Goal: Use online tool/utility: Utilize a website feature to perform a specific function

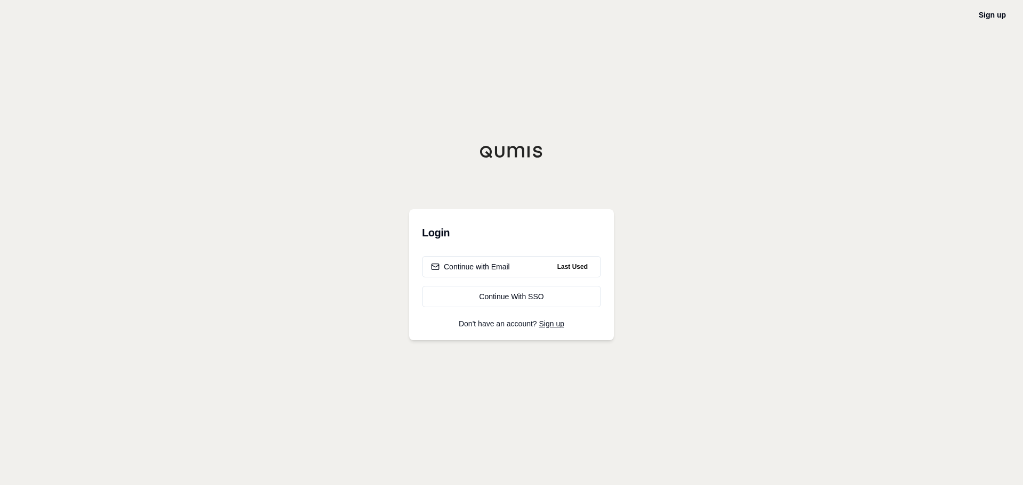
click at [497, 239] on h3 "Login" at bounding box center [511, 232] width 179 height 21
click at [493, 257] on button "Continue with Email Last Used" at bounding box center [511, 266] width 179 height 21
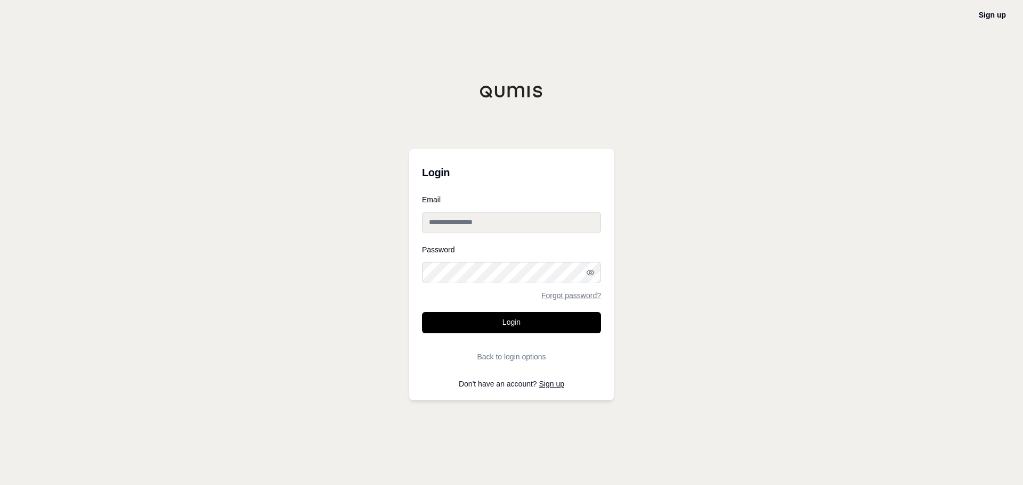
click at [482, 228] on input "Email" at bounding box center [511, 222] width 179 height 21
type input "**********"
click at [482, 314] on button "Login" at bounding box center [511, 322] width 179 height 21
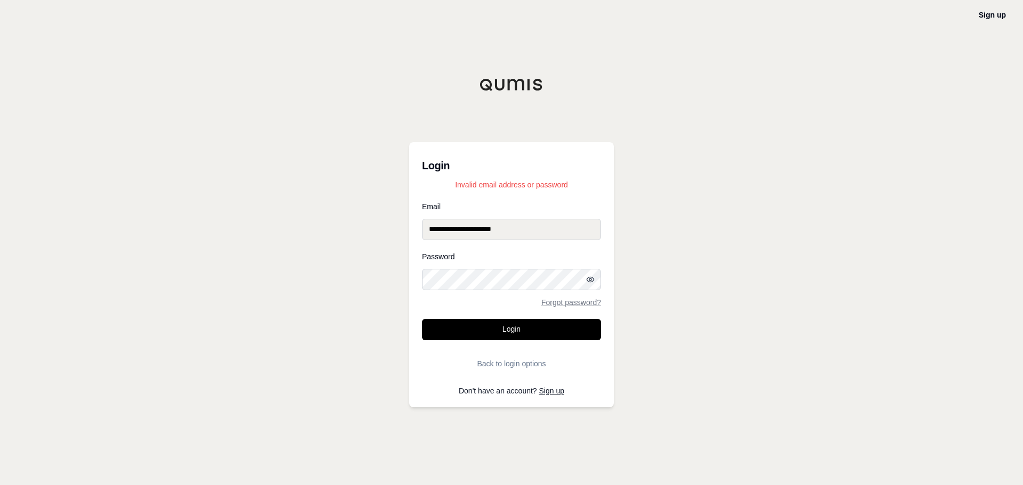
click at [588, 283] on icon "button" at bounding box center [590, 279] width 9 height 9
click at [422, 319] on button "Login" at bounding box center [511, 329] width 179 height 21
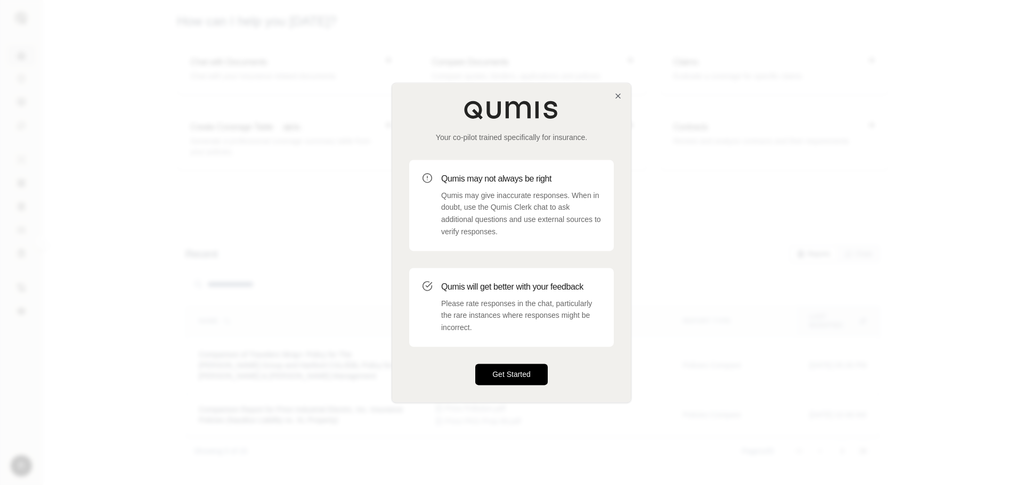
click at [488, 372] on button "Get Started" at bounding box center [511, 374] width 72 height 21
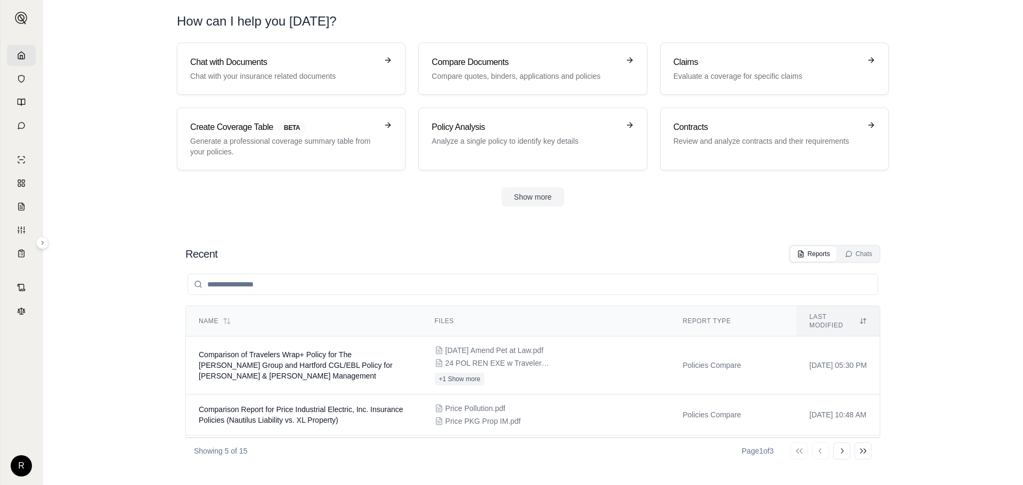
click at [678, 26] on h1 "How can I help you today?" at bounding box center [533, 21] width 712 height 17
click at [807, 70] on div "Claims Evaluate a coverage for specific claims" at bounding box center [766, 69] width 187 height 26
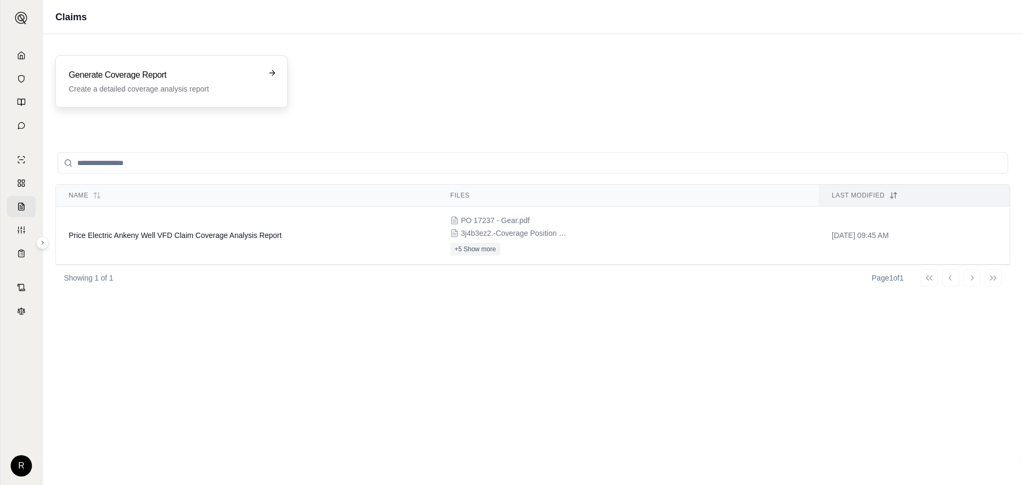
click at [194, 74] on h3 "Generate Coverage Report" at bounding box center [164, 75] width 191 height 13
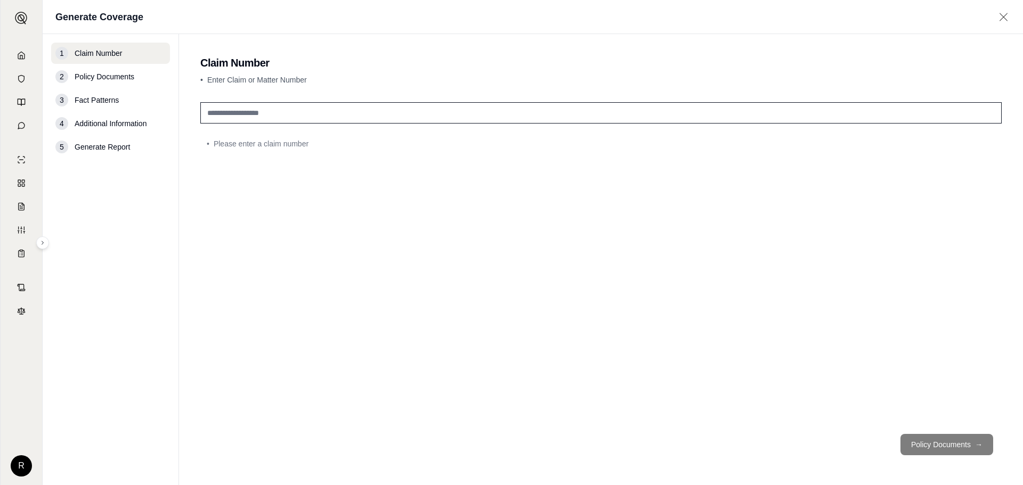
click at [284, 123] on input "text" at bounding box center [600, 112] width 801 height 21
type input "**********"
click at [921, 439] on button "Policy Documents →" at bounding box center [946, 444] width 93 height 21
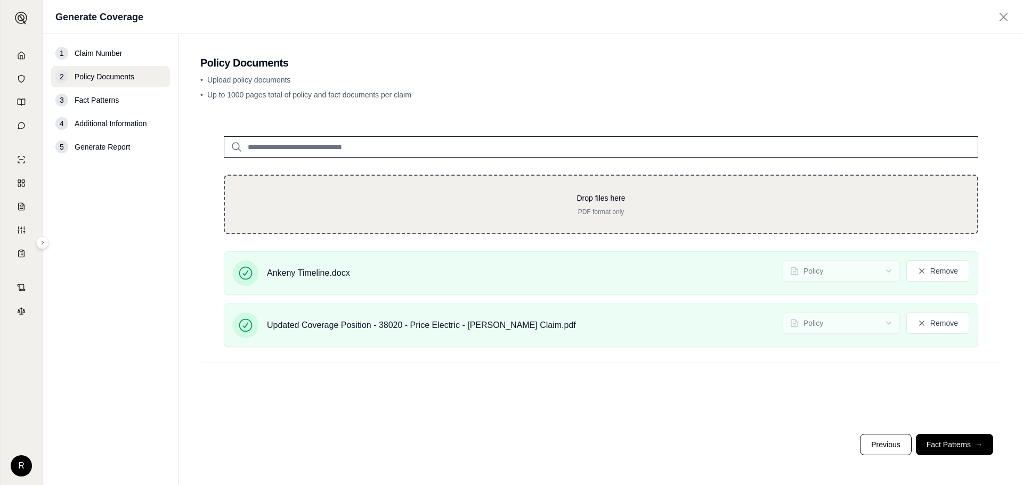
click at [484, 217] on div "Drop files here PDF format only" at bounding box center [601, 205] width 754 height 60
click at [577, 218] on div "Drop files here PDF format only" at bounding box center [601, 205] width 754 height 60
click at [305, 192] on div "Drop files here PDF format only" at bounding box center [601, 205] width 754 height 60
type input "**********"
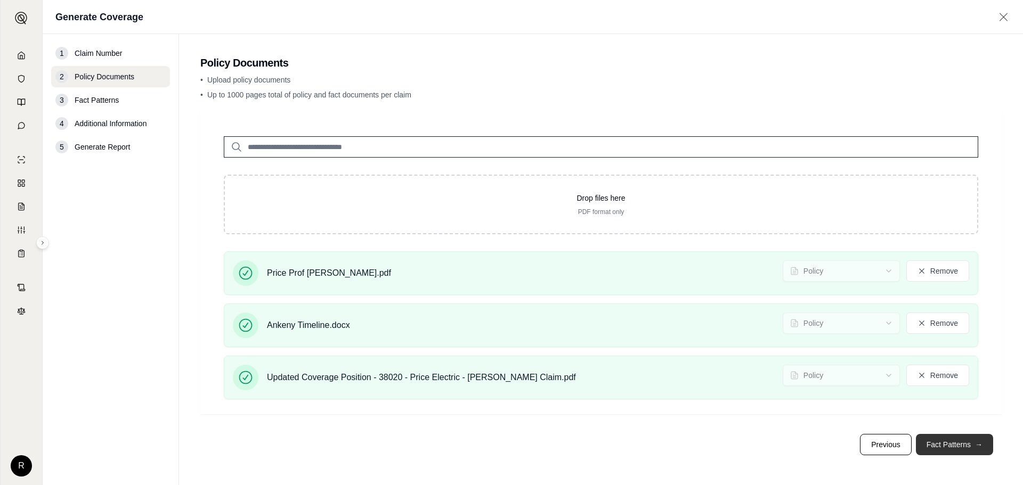
click at [971, 446] on button "Fact Patterns →" at bounding box center [953, 444] width 77 height 21
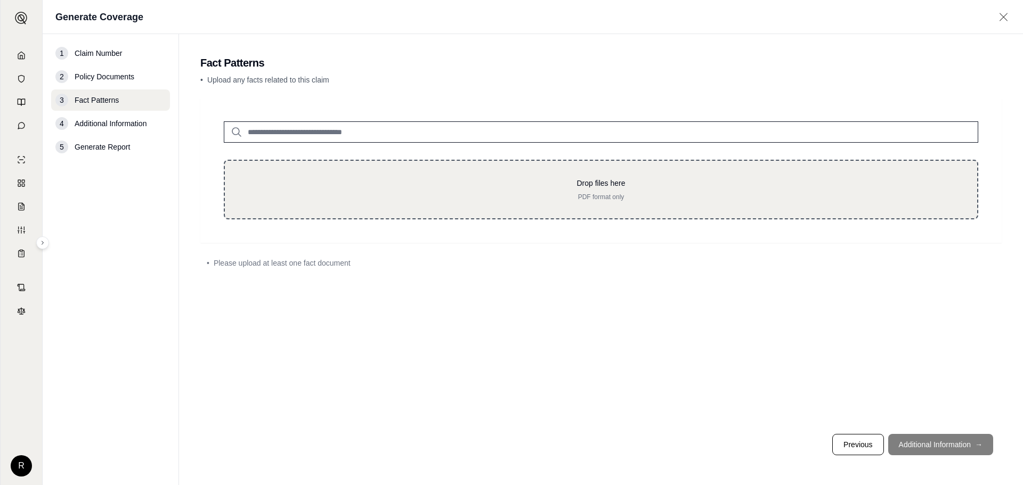
click at [665, 209] on div "Drop files here PDF format only" at bounding box center [601, 190] width 754 height 60
click at [590, 201] on div "Drop files here PDF format only" at bounding box center [601, 190] width 754 height 60
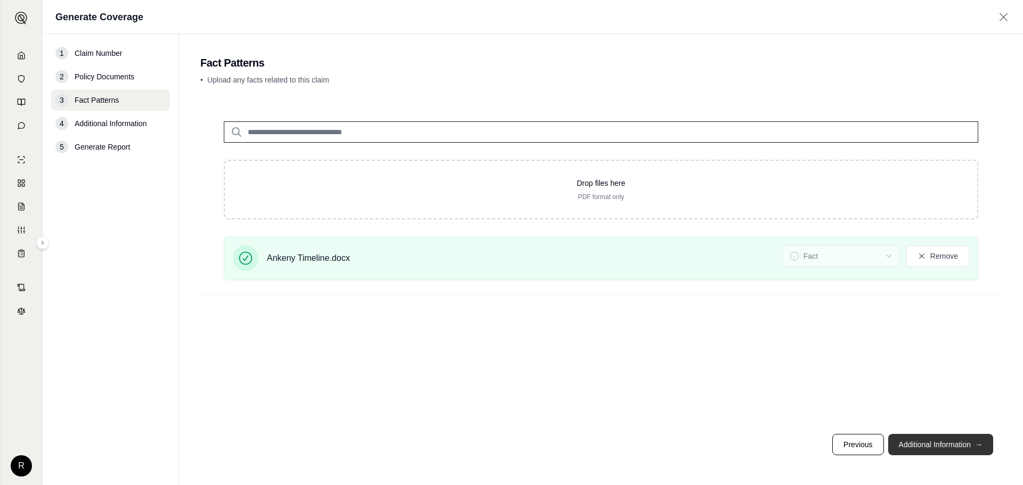
click at [922, 443] on button "Additional Information →" at bounding box center [940, 444] width 105 height 21
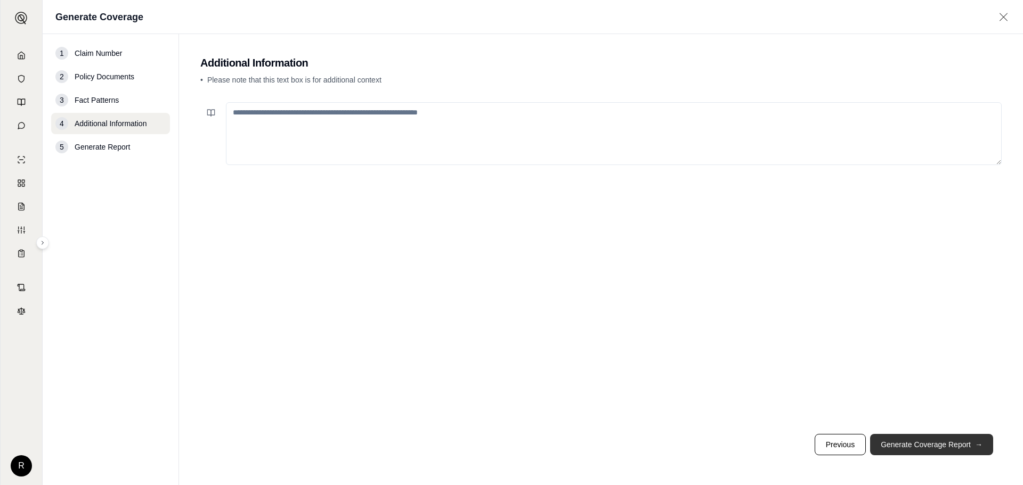
click at [921, 447] on button "Generate Coverage Report →" at bounding box center [931, 444] width 123 height 21
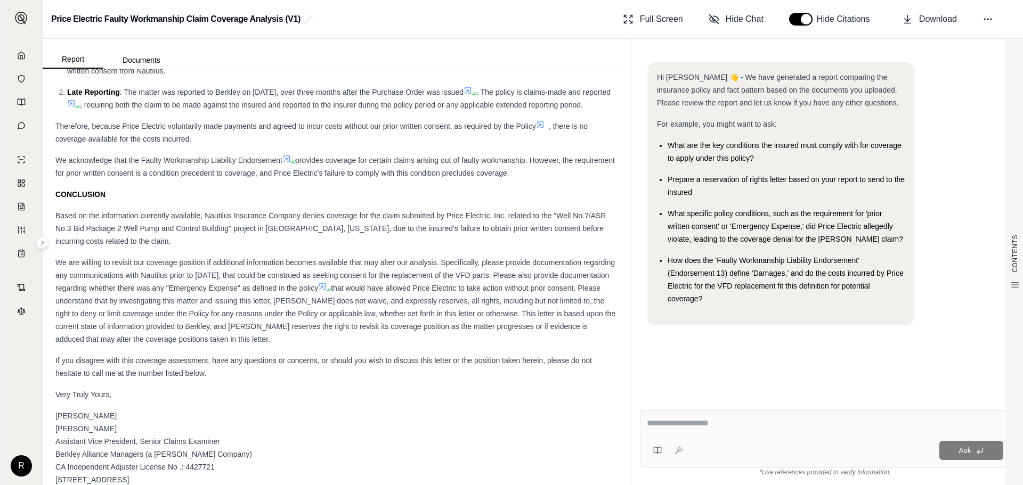
scroll to position [4129, 0]
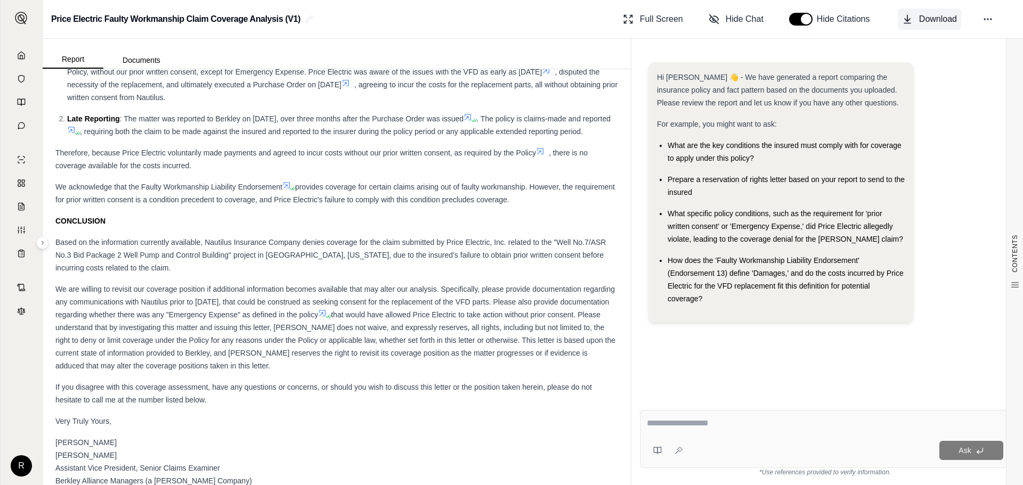
click at [925, 12] on button "Download" at bounding box center [928, 19] width 63 height 21
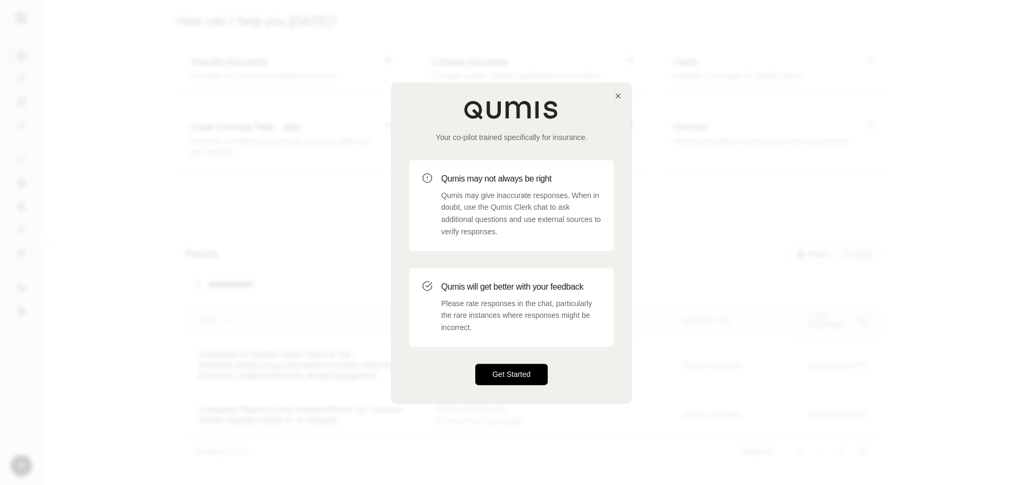
click at [518, 367] on button "Get Started" at bounding box center [511, 374] width 72 height 21
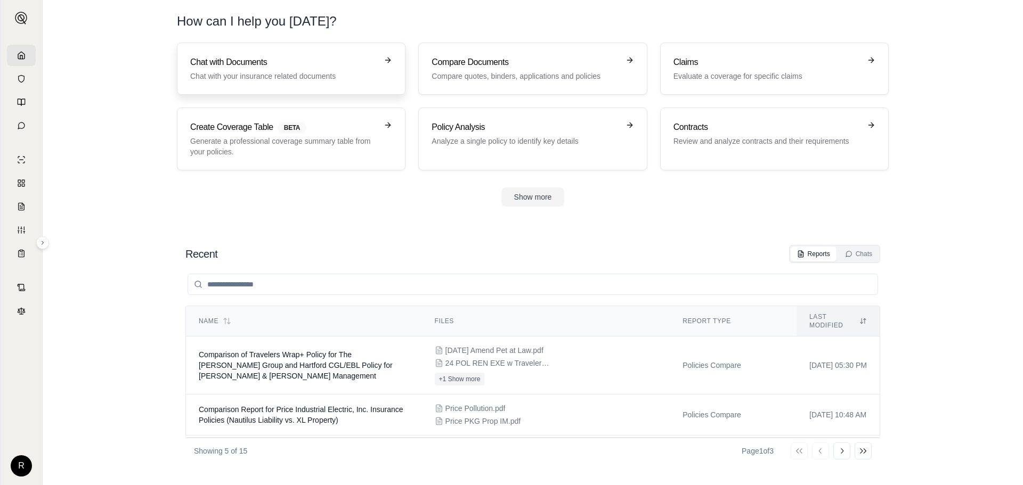
click at [311, 65] on h3 "Chat with Documents" at bounding box center [283, 62] width 187 height 13
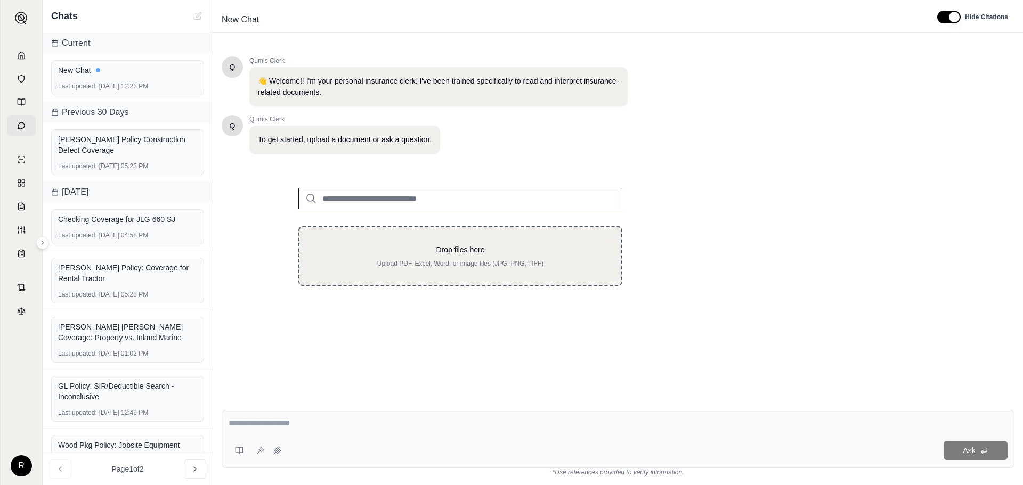
click at [428, 252] on p "Drop files here" at bounding box center [460, 249] width 288 height 11
type input "**********"
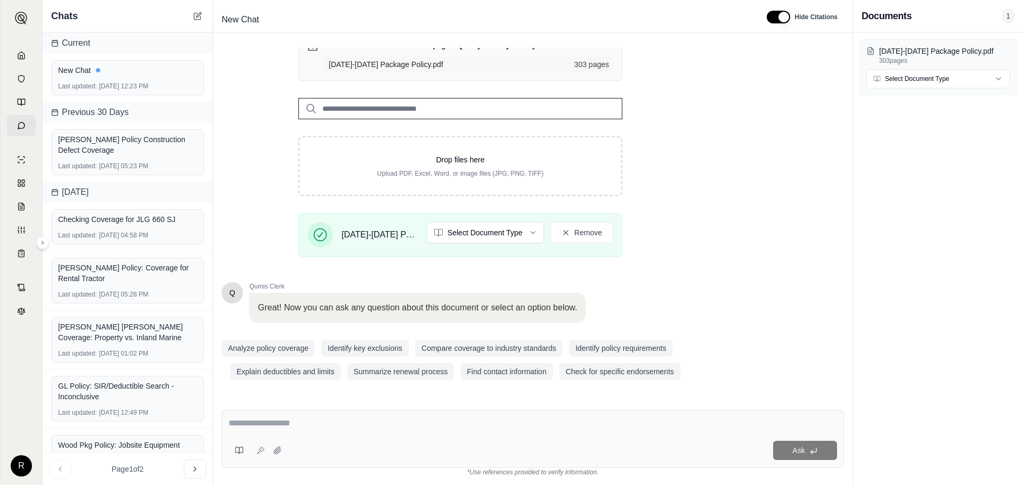
scroll to position [140, 0]
click at [361, 108] on input "search" at bounding box center [460, 108] width 324 height 21
click at [453, 304] on p "Great! Now you can ask any question about this document or select an option bel…" at bounding box center [417, 307] width 319 height 13
click at [364, 107] on input "search" at bounding box center [460, 108] width 324 height 21
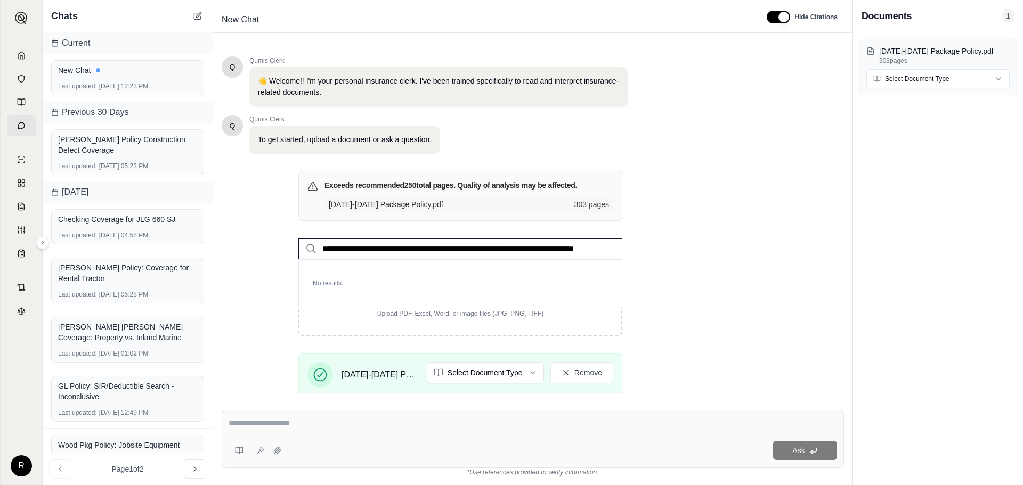
scroll to position [0, 31]
type input "**********"
drag, startPoint x: 596, startPoint y: 249, endPoint x: 0, endPoint y: 242, distance: 596.0
click at [0, 242] on div "R Chats Current New Chat Last updated: Aug 13, 2025, 12:23 PM Previous 30 Days …" at bounding box center [511, 242] width 1023 height 485
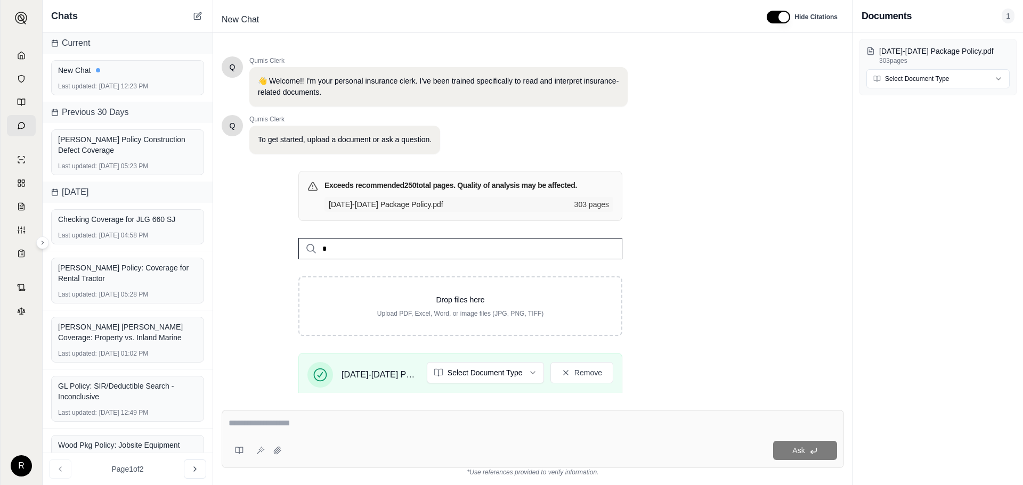
drag, startPoint x: 381, startPoint y: 415, endPoint x: 380, endPoint y: 421, distance: 6.6
click at [382, 415] on div "Ask" at bounding box center [533, 439] width 622 height 58
paste textarea "**********"
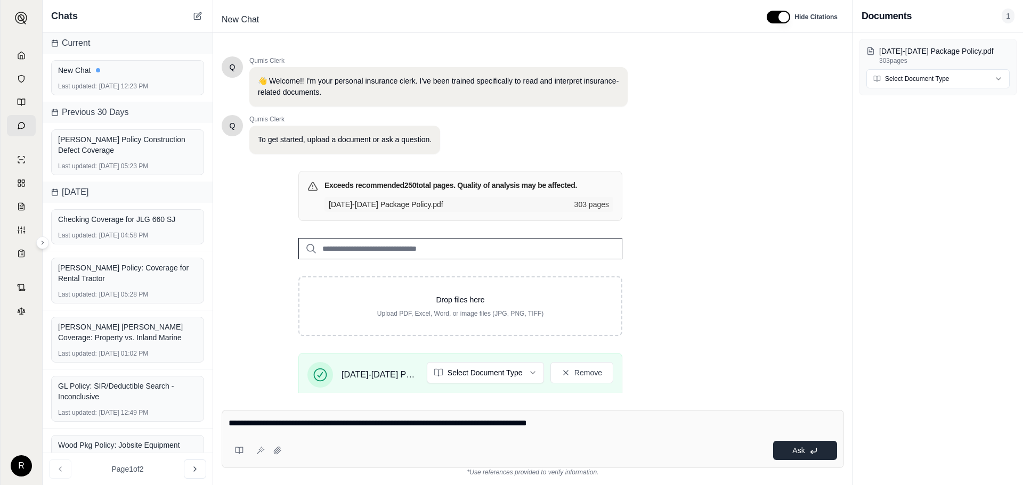
type textarea "**********"
click at [788, 453] on button "Ask" at bounding box center [805, 450] width 64 height 19
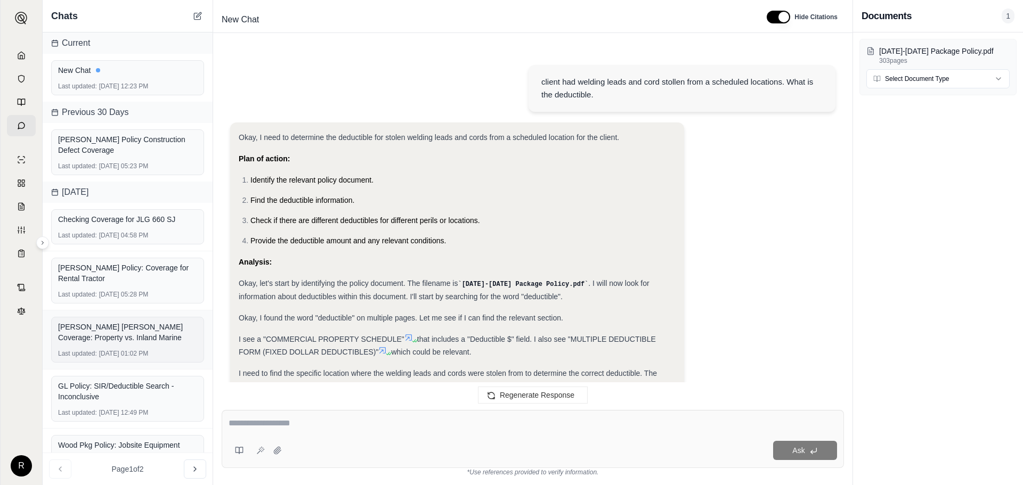
scroll to position [527, 0]
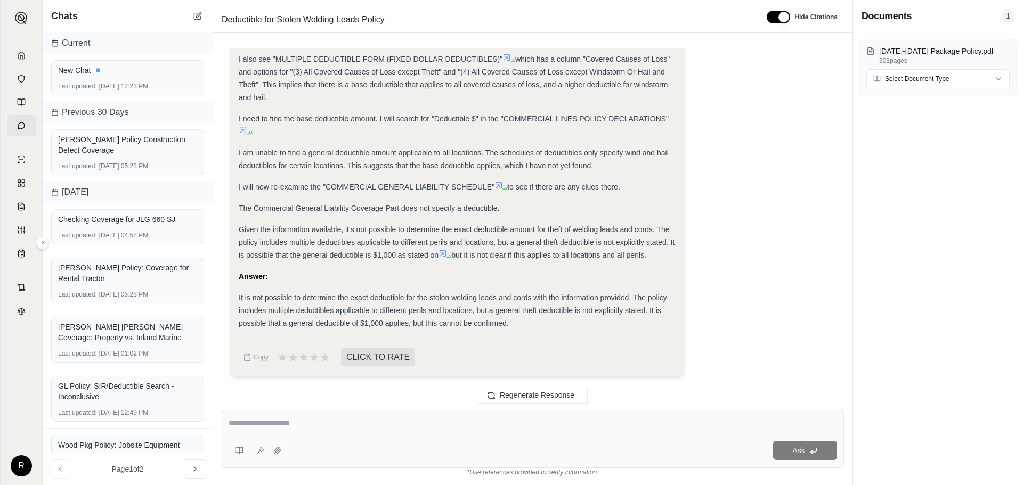
click at [337, 418] on textarea at bounding box center [532, 423] width 608 height 13
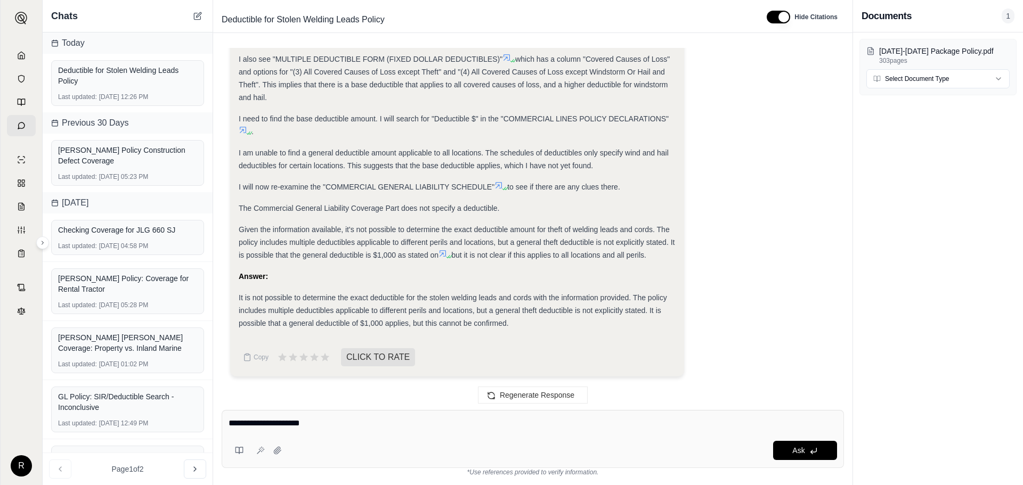
type textarea "**********"
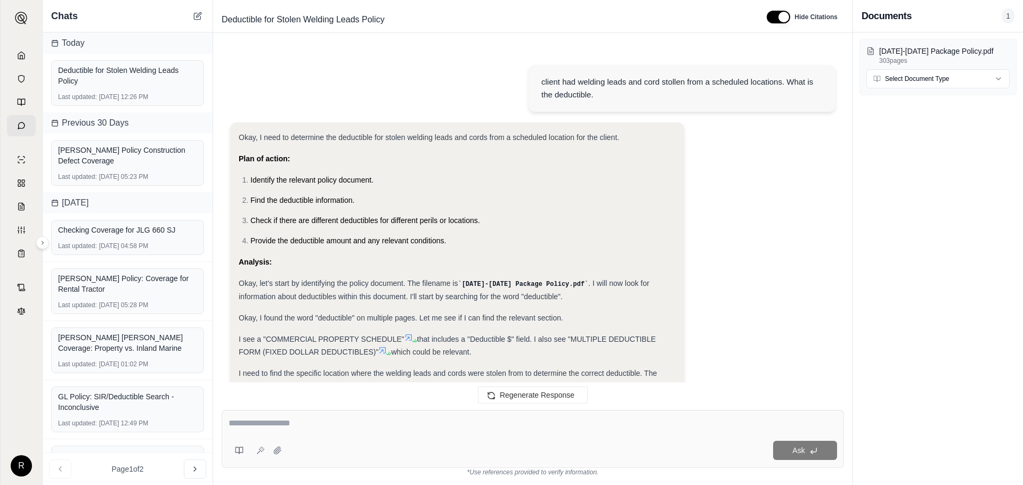
scroll to position [1257, 0]
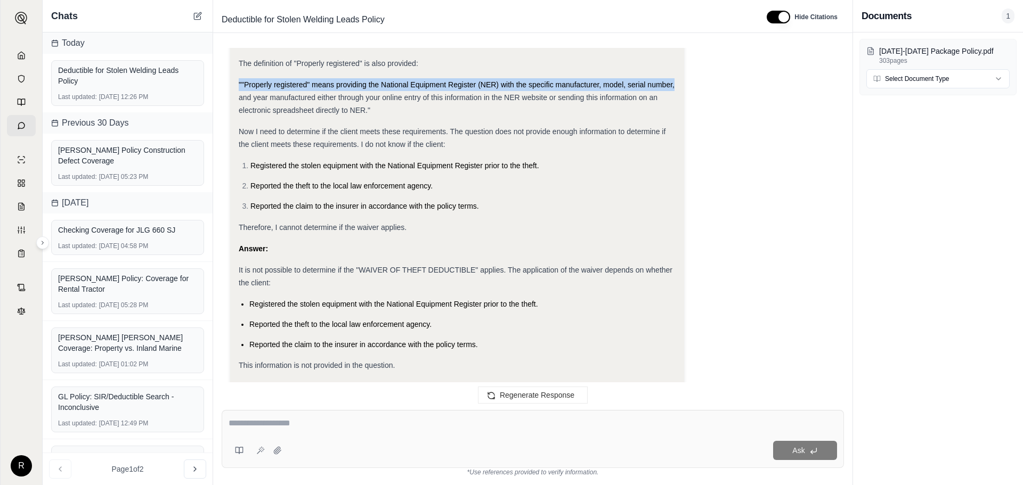
drag, startPoint x: 694, startPoint y: 43, endPoint x: 694, endPoint y: 50, distance: 7.5
click at [694, 50] on div "client had welding leads and cord stollen from a scheduled locations. What is t…" at bounding box center [532, 220] width 639 height 362
